Goal: Find specific page/section: Find specific page/section

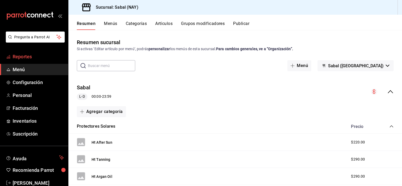
click at [23, 55] on span "Reportes" at bounding box center [38, 56] width 51 height 7
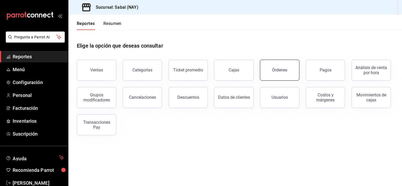
click at [265, 68] on button "Órdenes" at bounding box center [279, 70] width 39 height 21
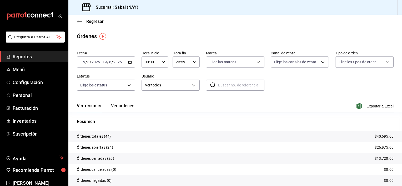
click at [25, 54] on span "Reportes" at bounding box center [38, 56] width 51 height 7
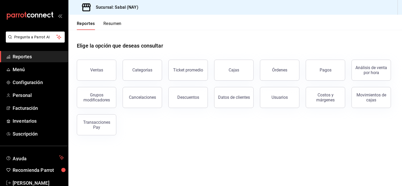
click at [248, 48] on div "Elige la opción que deseas consultar" at bounding box center [235, 41] width 317 height 23
click at [274, 70] on div "Órdenes" at bounding box center [279, 70] width 15 height 5
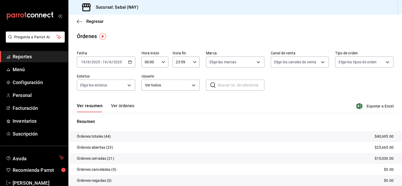
click at [328, 87] on div "Fecha [DATE] [DATE] - [DATE] [DATE] Hora inicio 00:00 Hora inicio Hora fin 23:5…" at bounding box center [235, 73] width 317 height 48
click at [27, 59] on span "Reportes" at bounding box center [38, 56] width 51 height 7
